Goal: Task Accomplishment & Management: Manage account settings

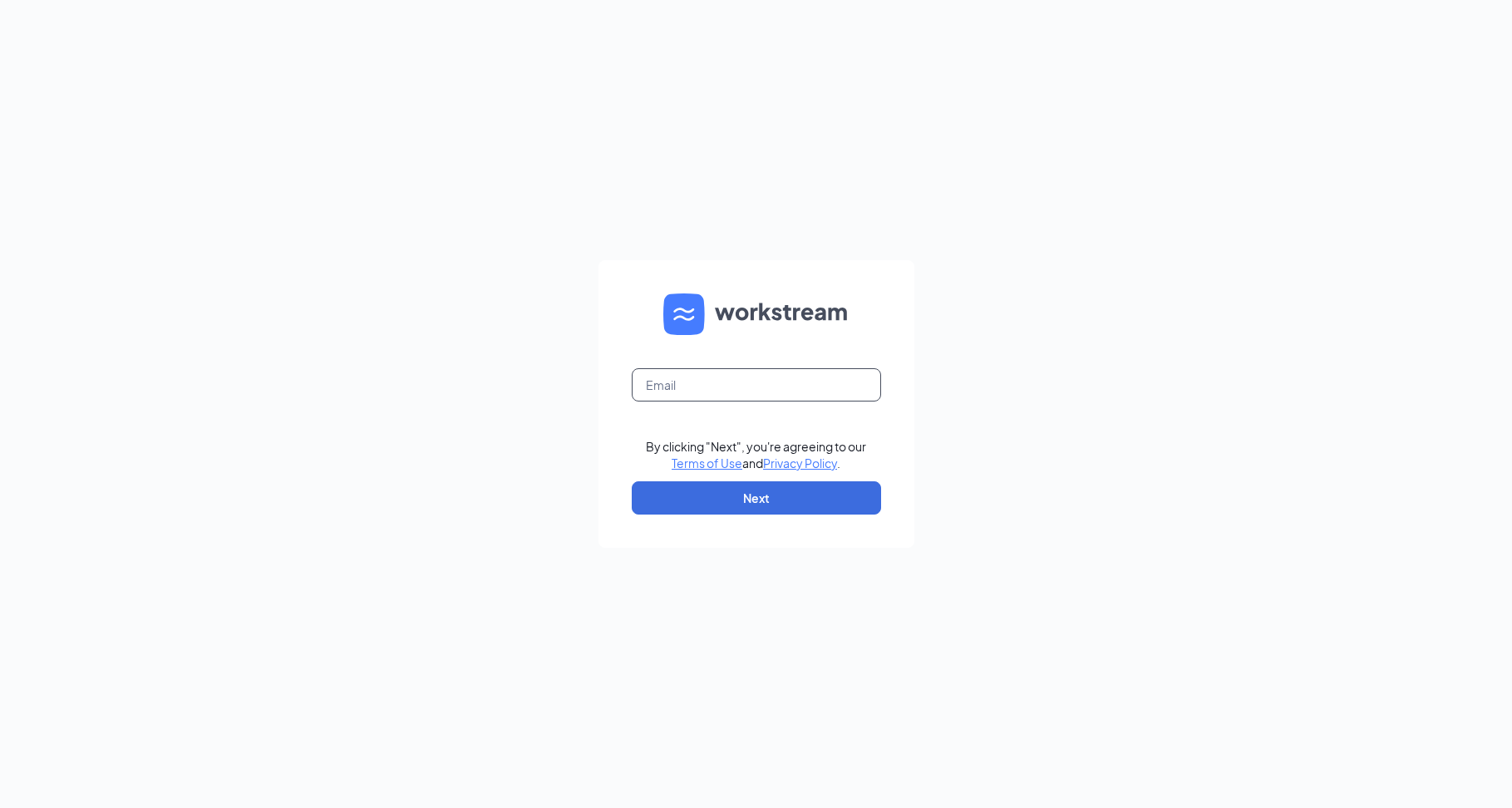
click at [686, 388] on input "text" at bounding box center [756, 385] width 249 height 34
type input "[EMAIL_ADDRESS][DOMAIN_NAME]"
click at [739, 503] on button "Next" at bounding box center [756, 498] width 249 height 34
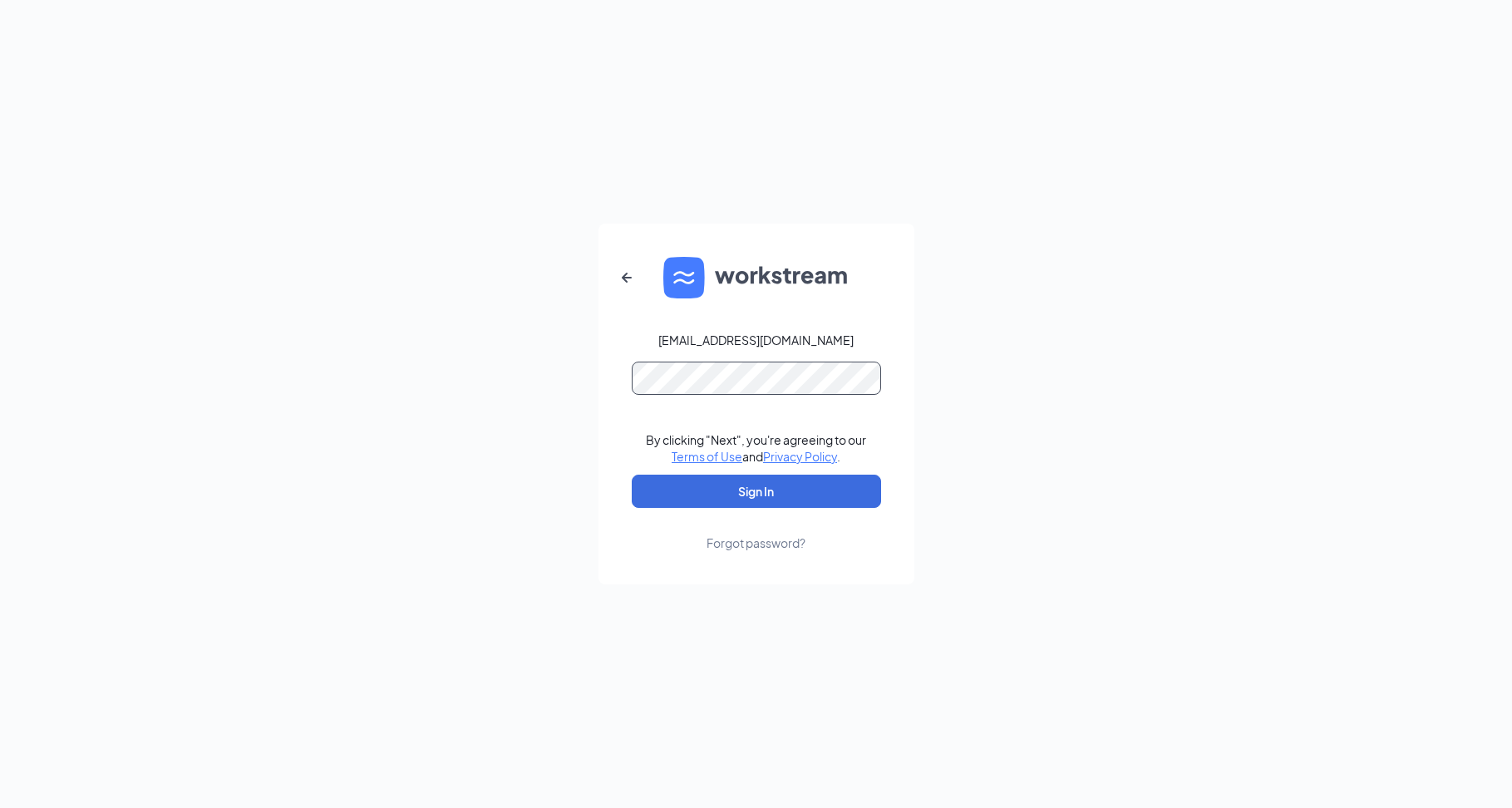
click at [632, 475] on button "Sign In" at bounding box center [756, 491] width 249 height 34
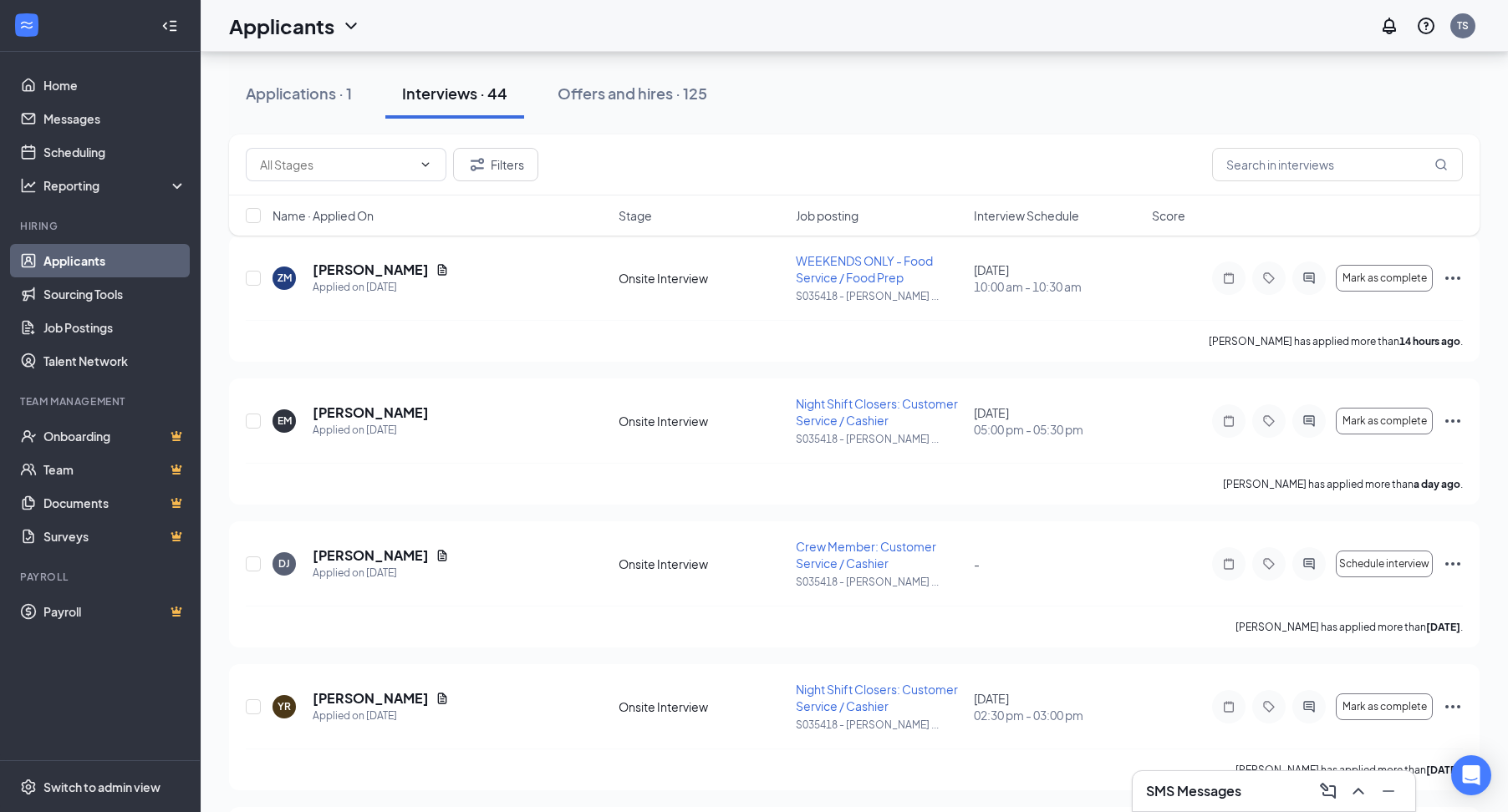
scroll to position [251, 0]
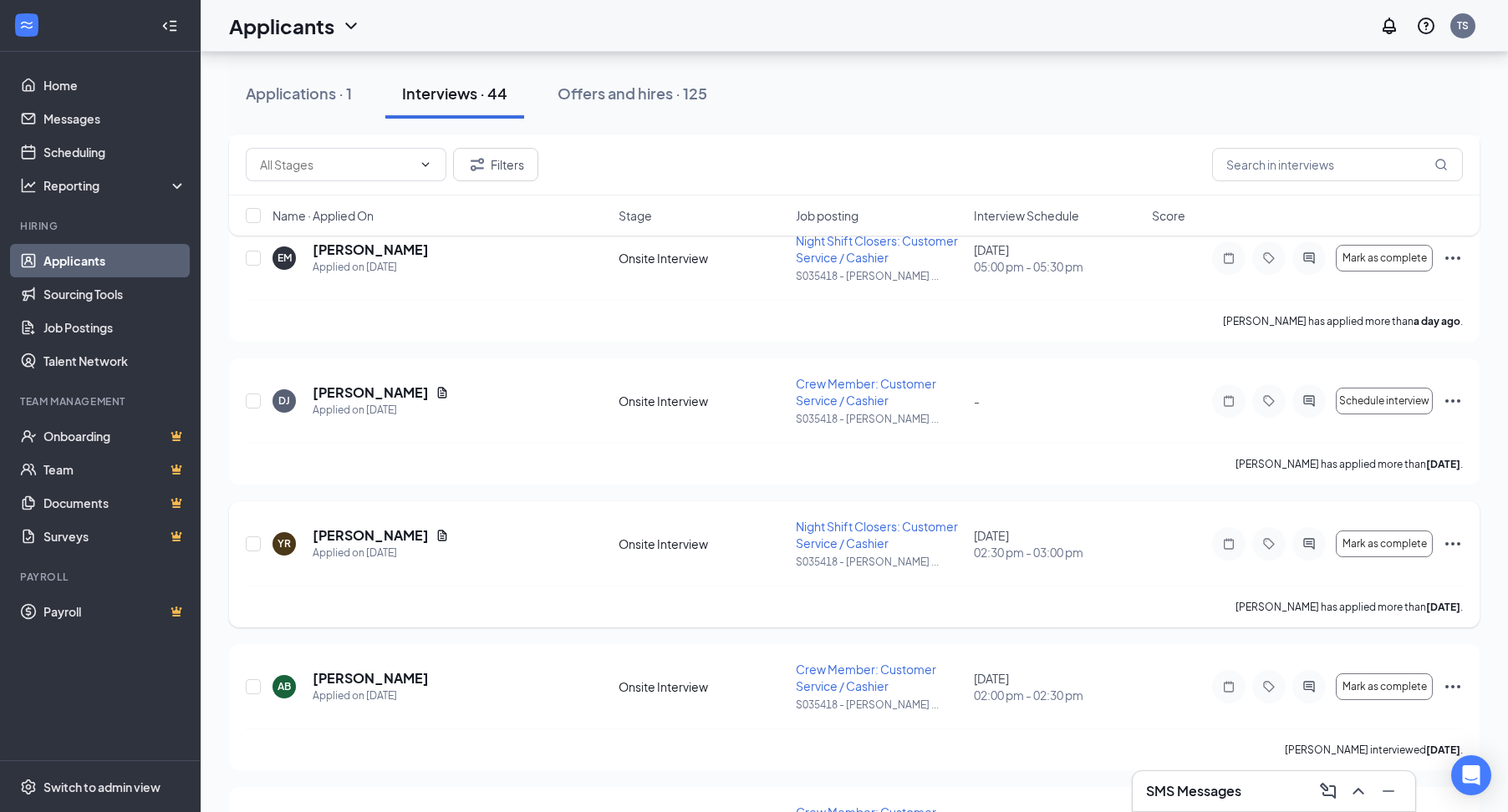
click at [1464, 552] on div "YR YUDELKA ROSARIO-AGUERO Applied on Sep 12 Onsite Interview Night Shift Closer…" at bounding box center [854, 564] width 1251 height 126
click at [1458, 545] on icon "Ellipses" at bounding box center [1452, 544] width 20 height 20
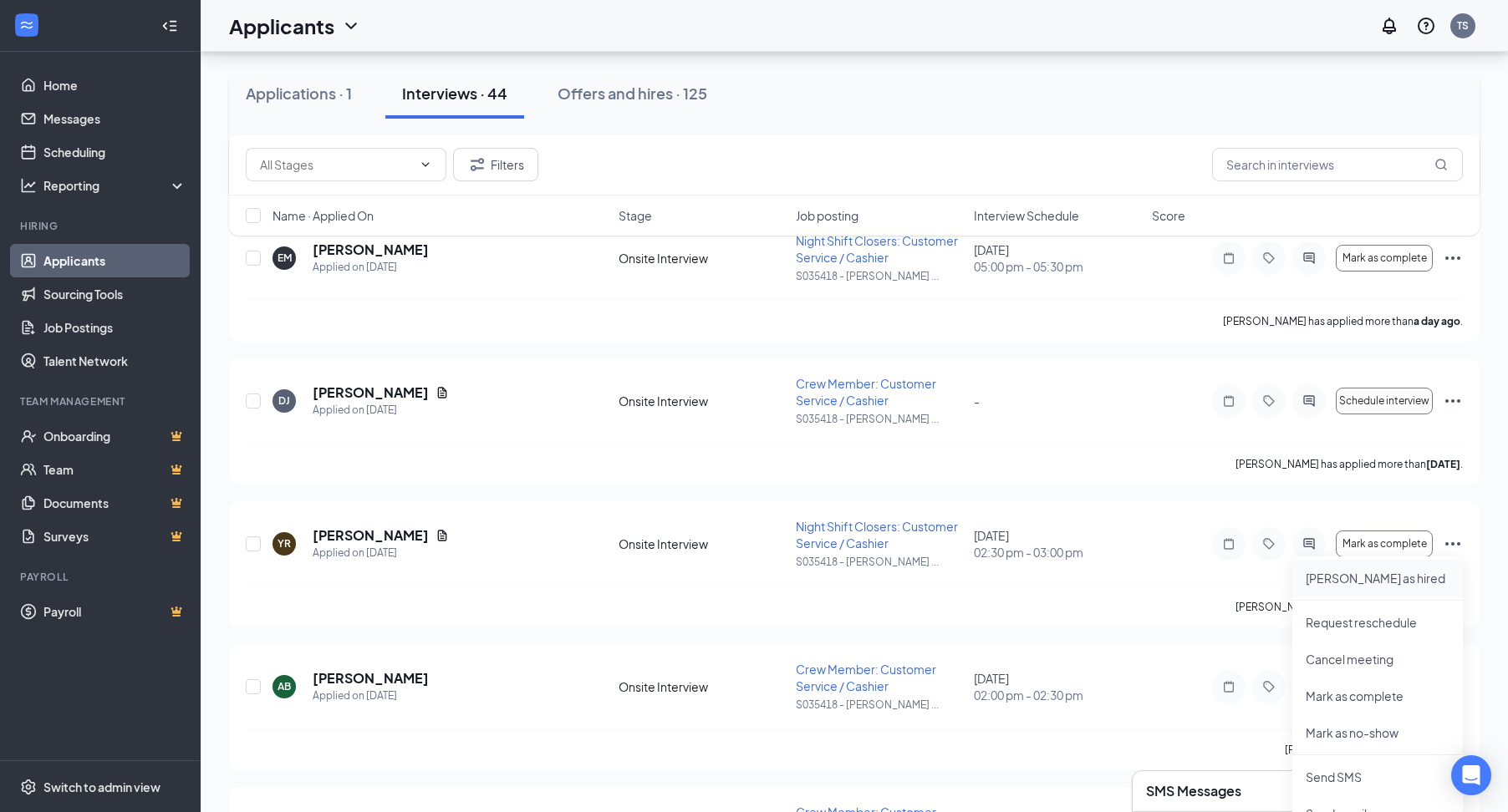
click at [1394, 574] on p "Mark as hired" at bounding box center [1377, 578] width 144 height 17
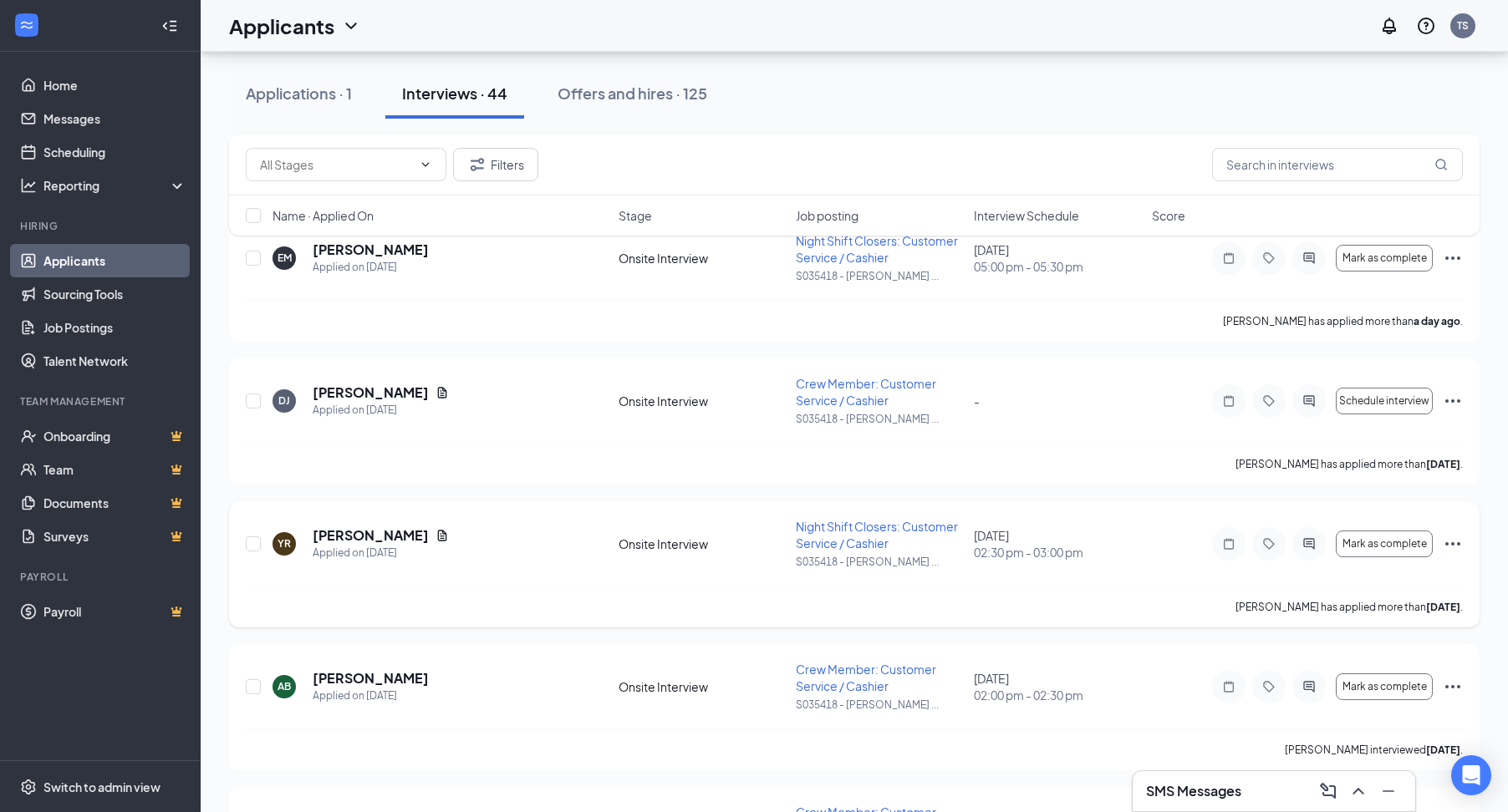
click at [1375, 579] on div "YR YUDELKA ROSARIO-AGUERO Applied on Sep 12 Onsite Interview Night Shift Closer…" at bounding box center [854, 552] width 1217 height 68
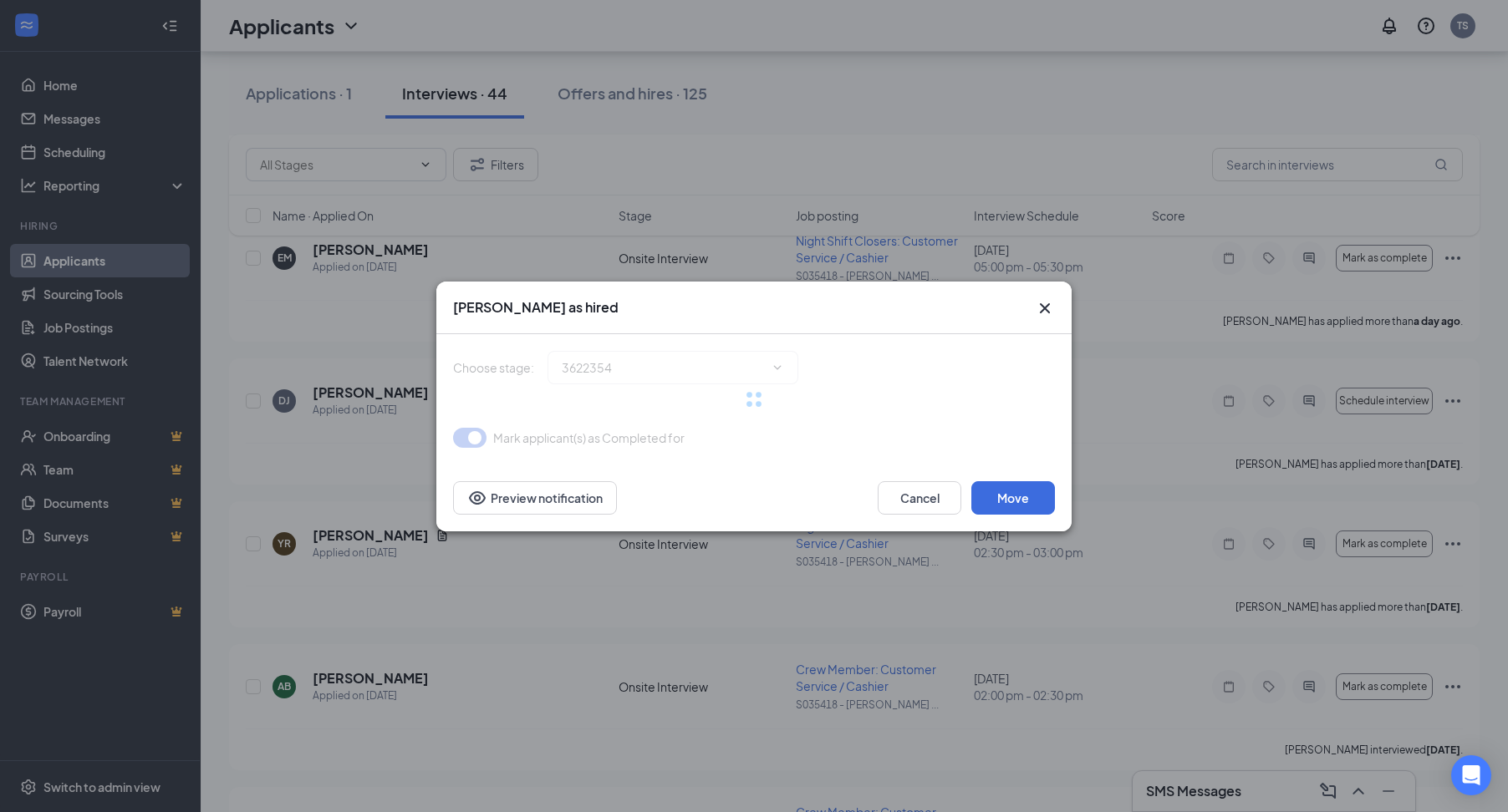
type input "Hiring Complete (final stage)"
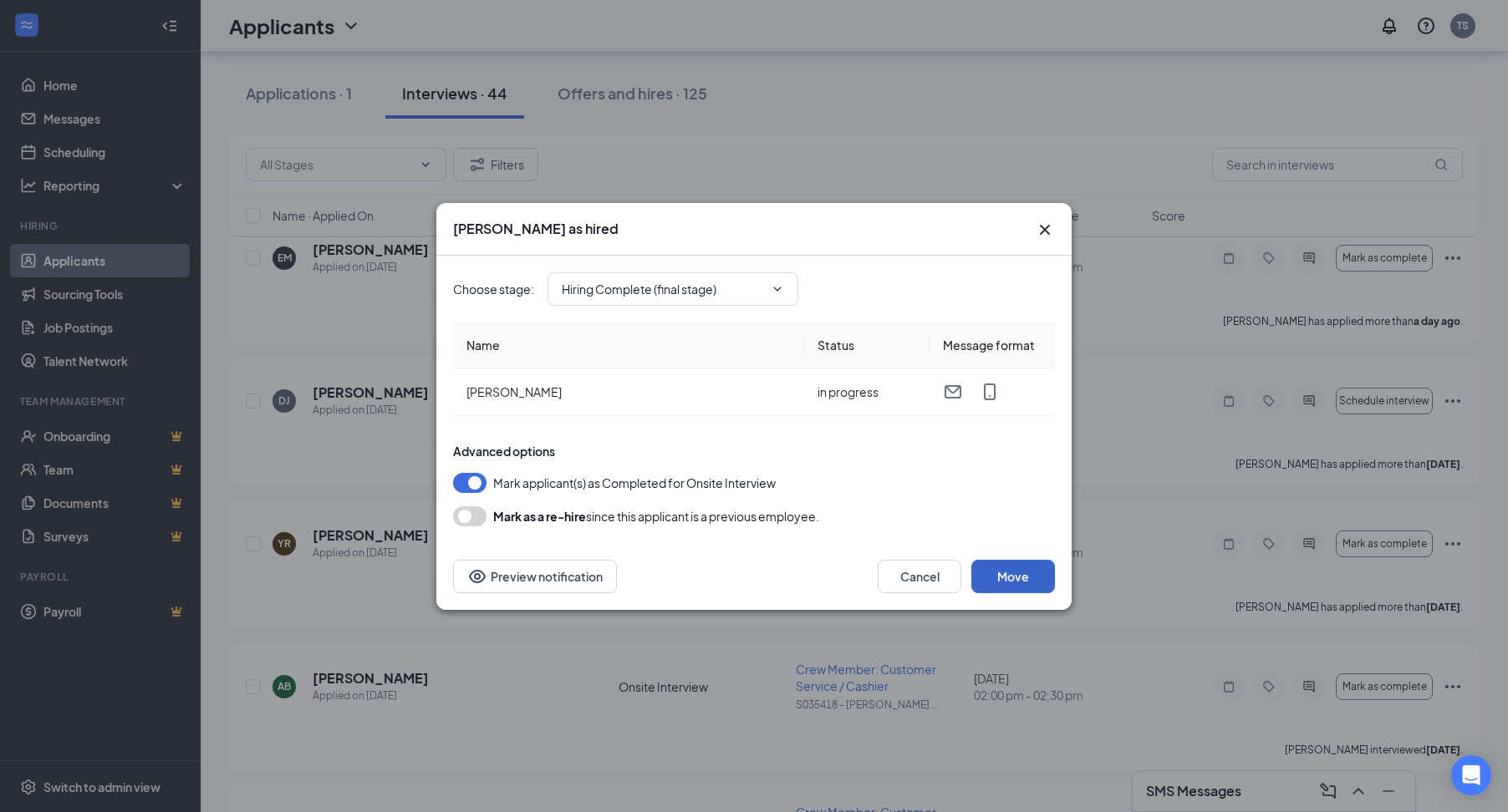
click at [1011, 578] on button "Move" at bounding box center [1012, 576] width 84 height 34
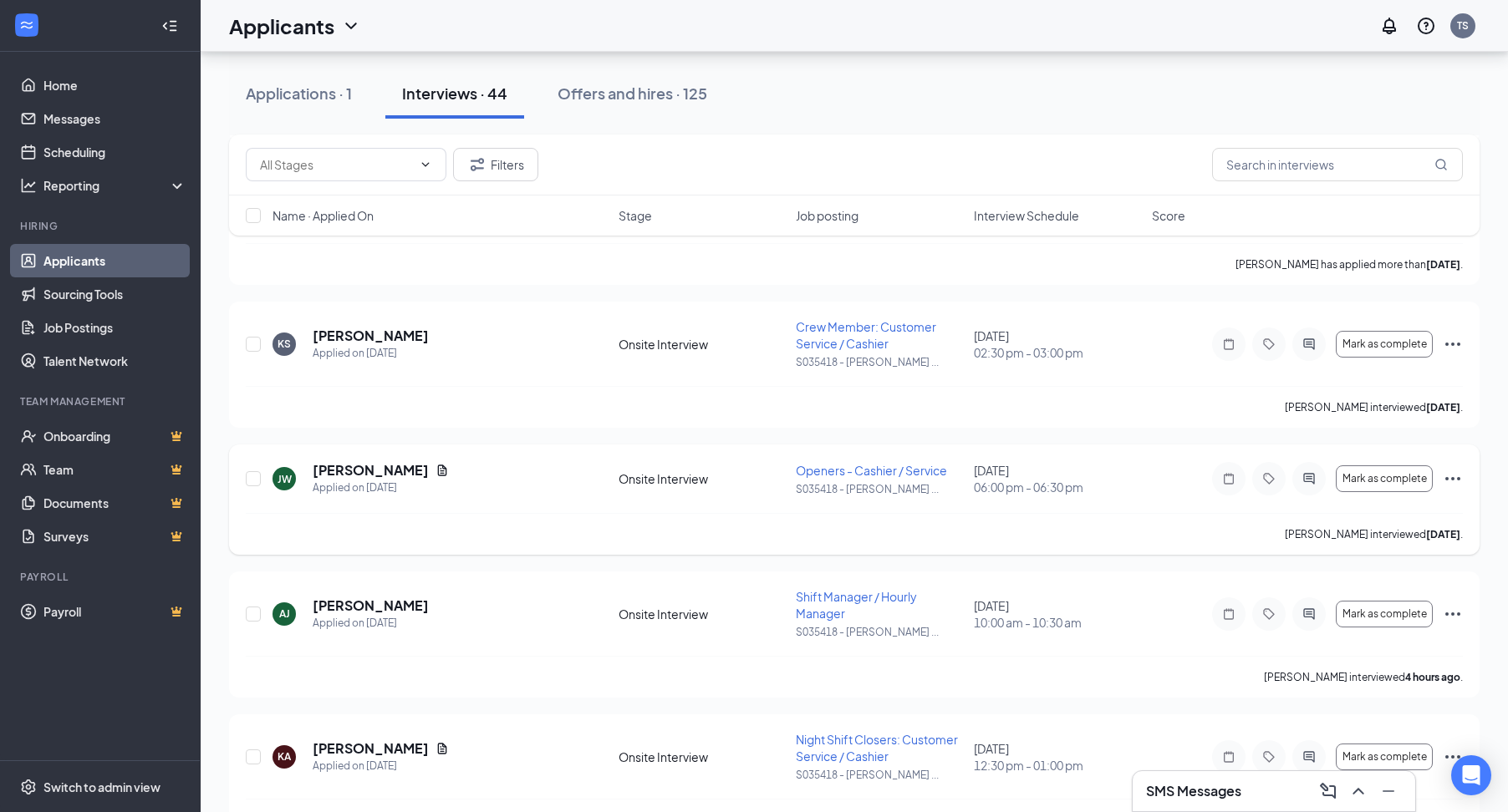
scroll to position [835, 0]
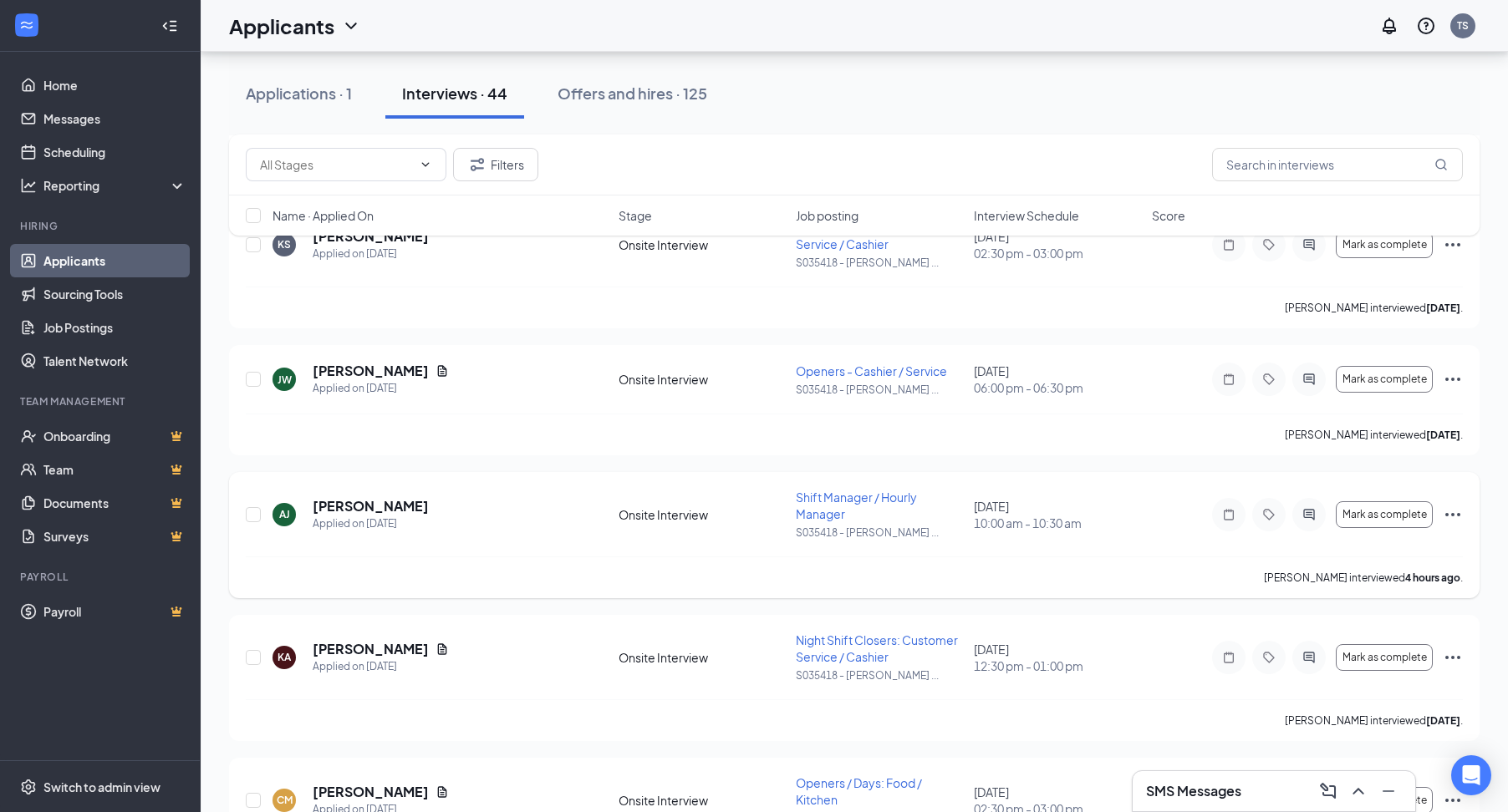
click at [1457, 517] on icon "Ellipses" at bounding box center [1452, 514] width 20 height 20
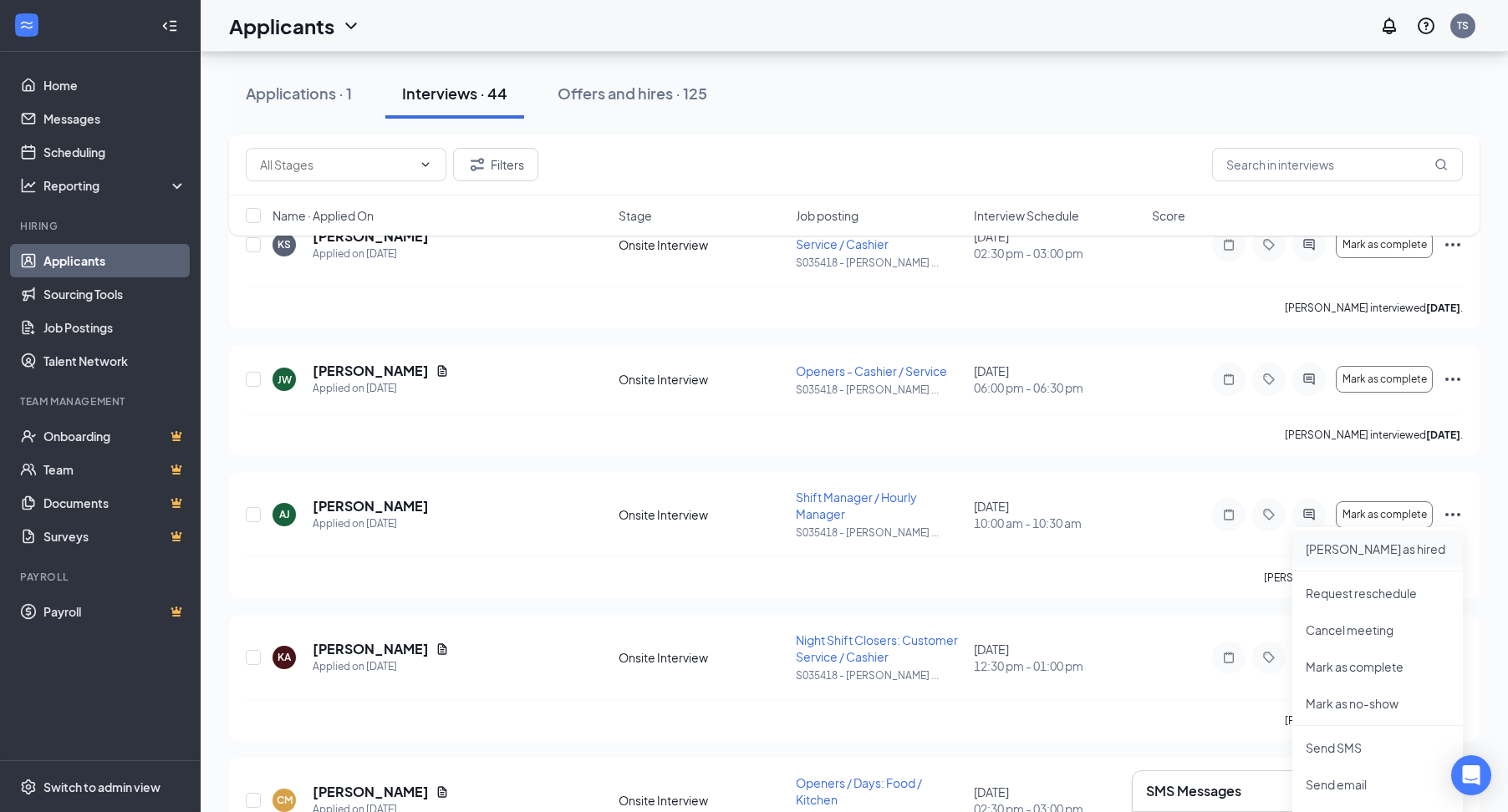
click at [1355, 551] on p "Mark as hired" at bounding box center [1377, 549] width 144 height 17
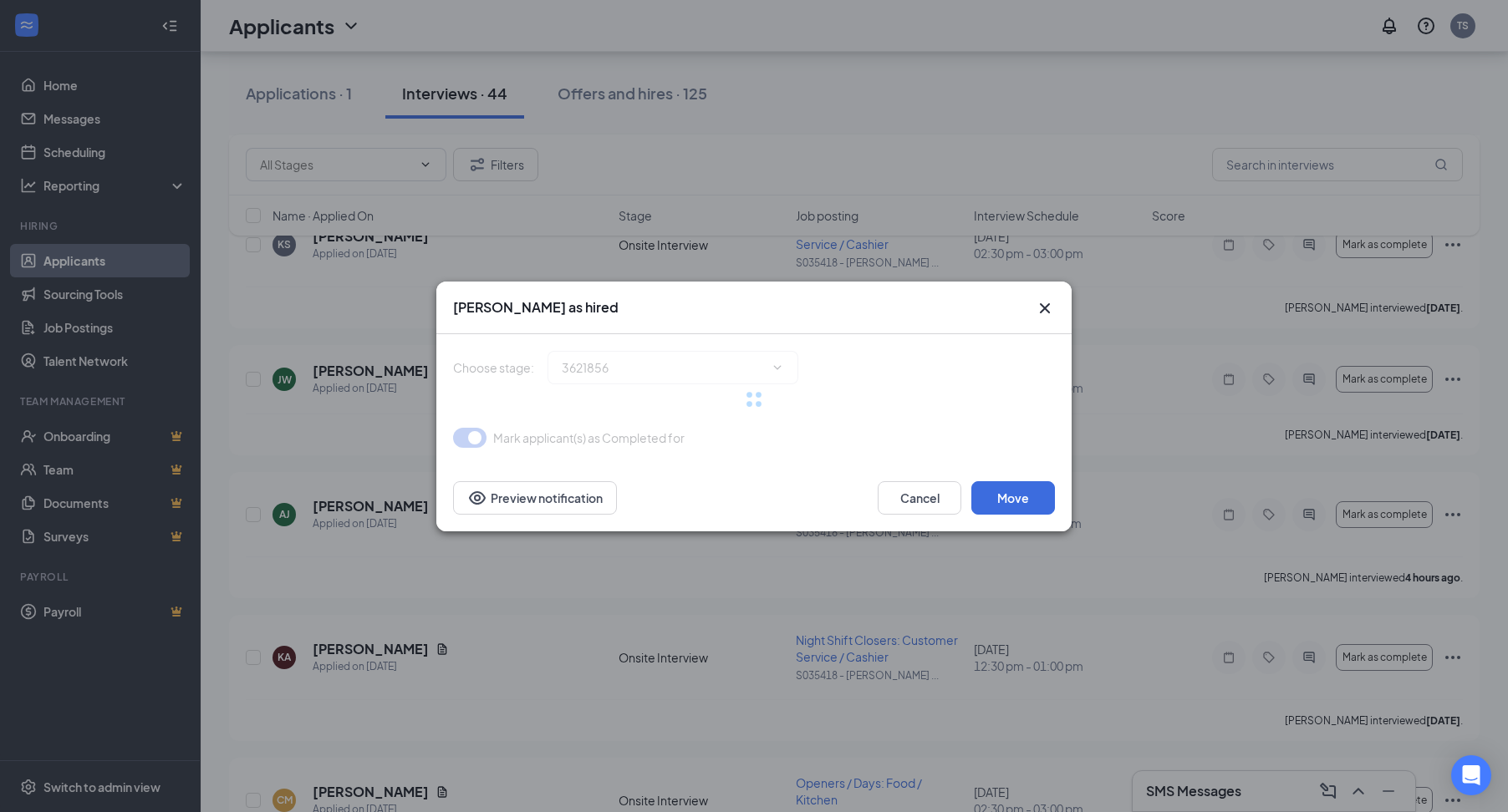
type input "Hiring Complete (final stage)"
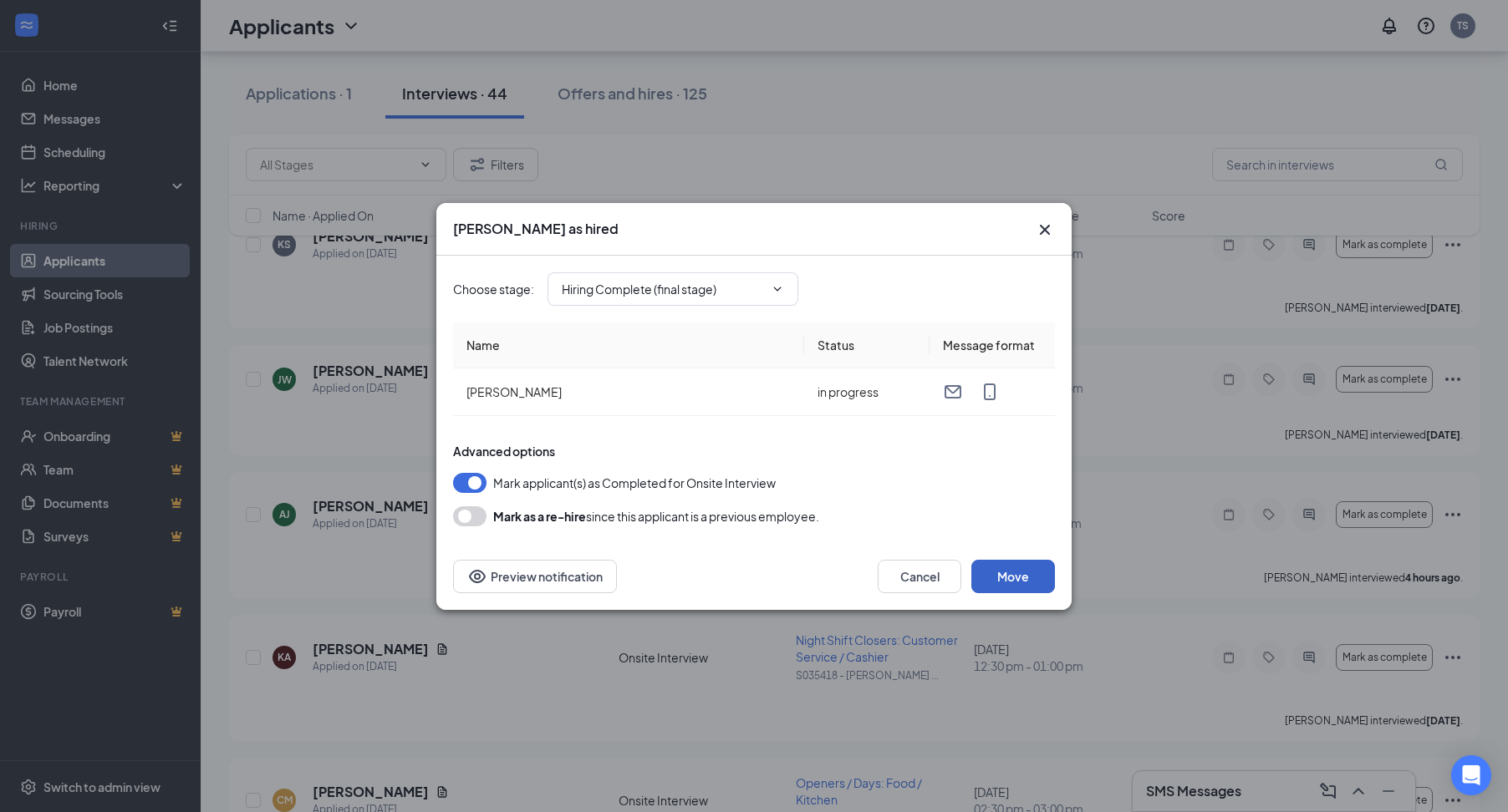
click at [1000, 578] on button "Move" at bounding box center [1012, 576] width 84 height 34
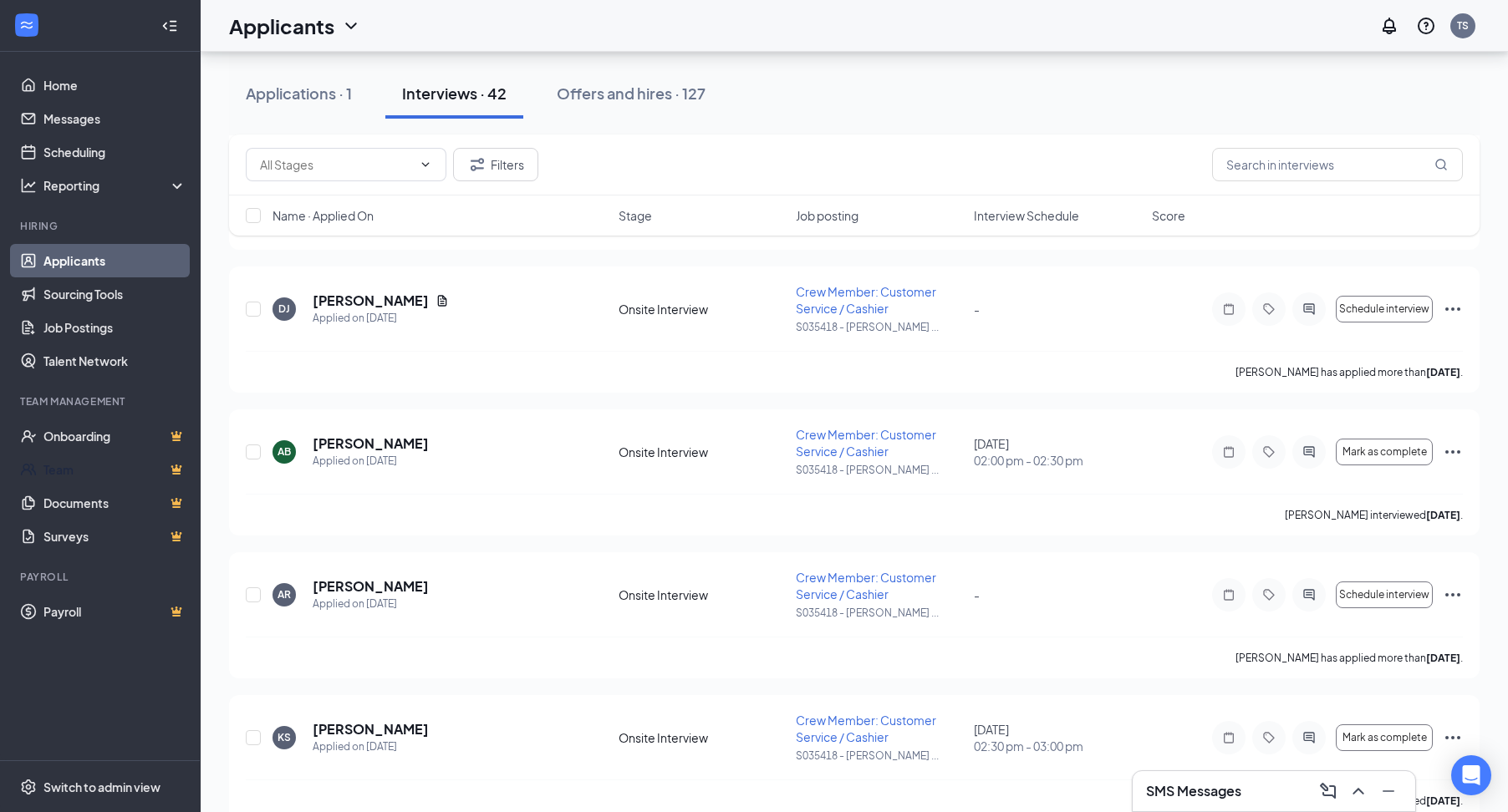
scroll to position [334, 0]
